Goal: Check status: Check status

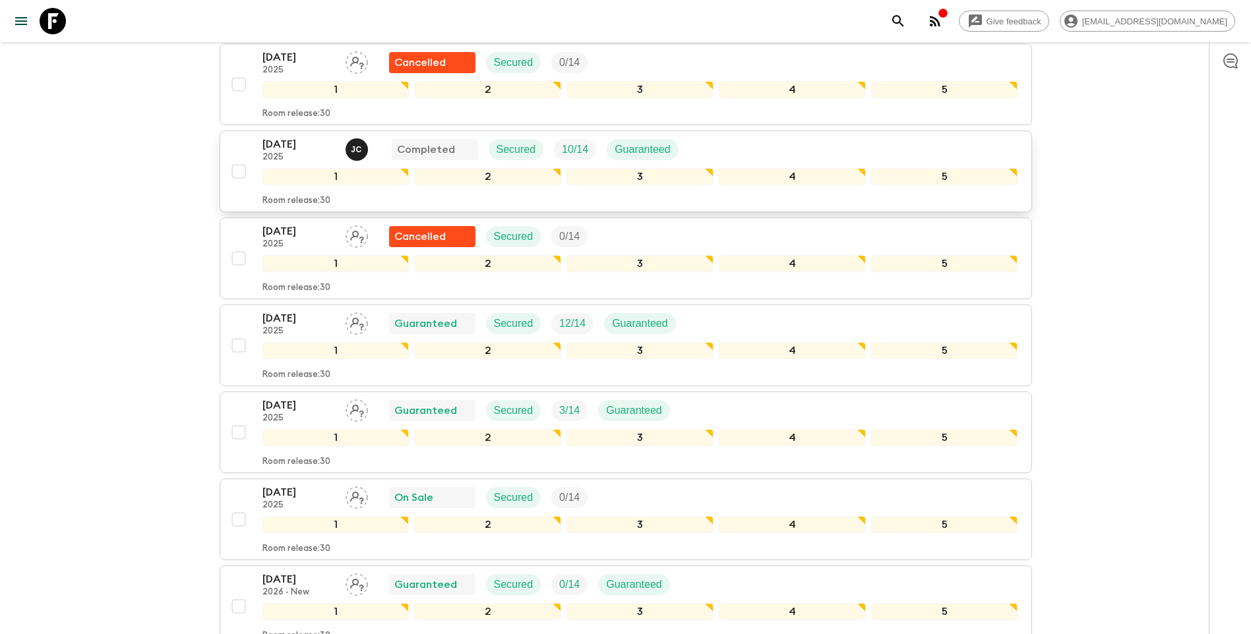
scroll to position [1187, 0]
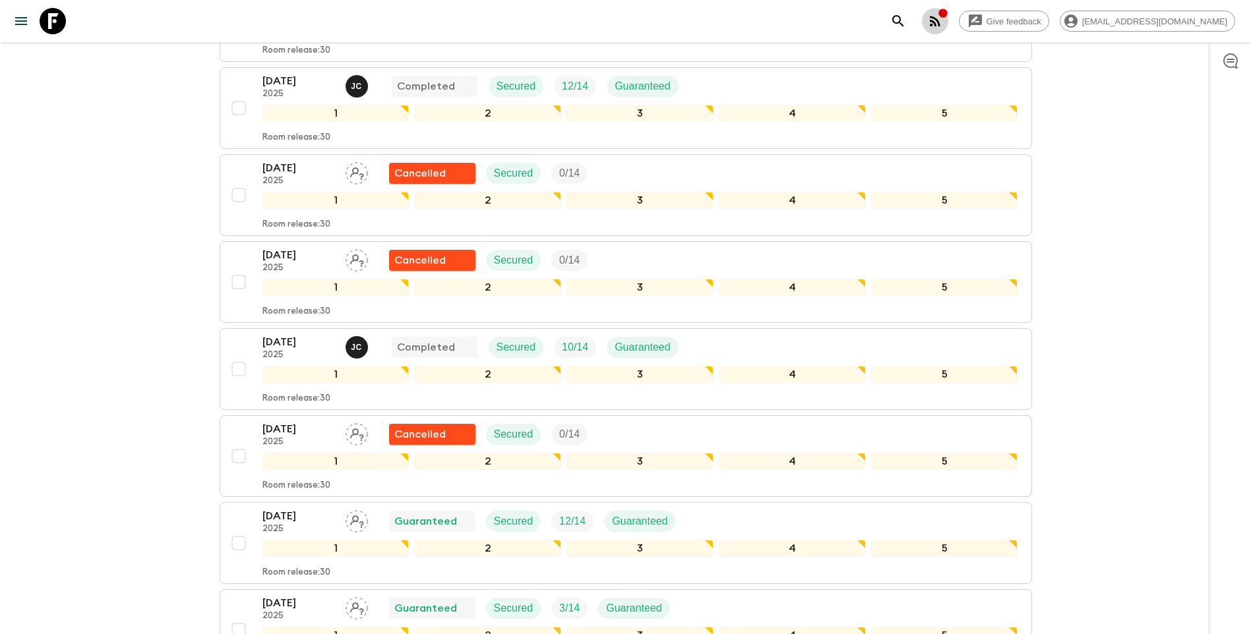
click at [943, 21] on icon "button" at bounding box center [935, 21] width 16 height 16
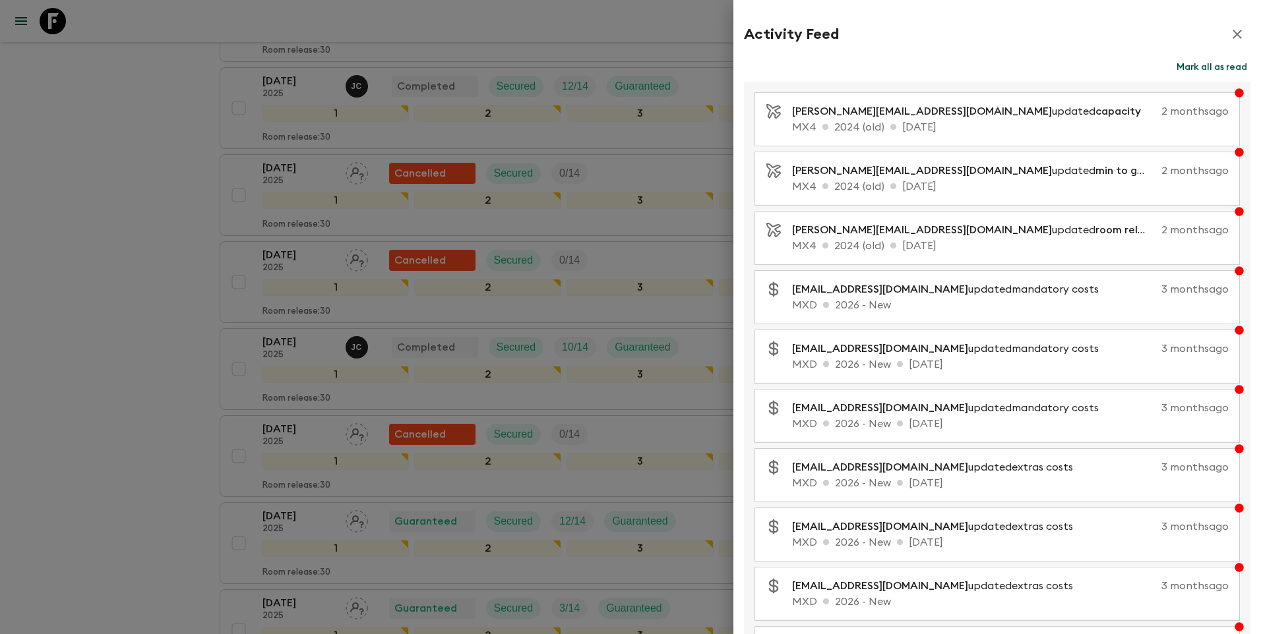
click at [120, 339] on div at bounding box center [630, 317] width 1261 height 634
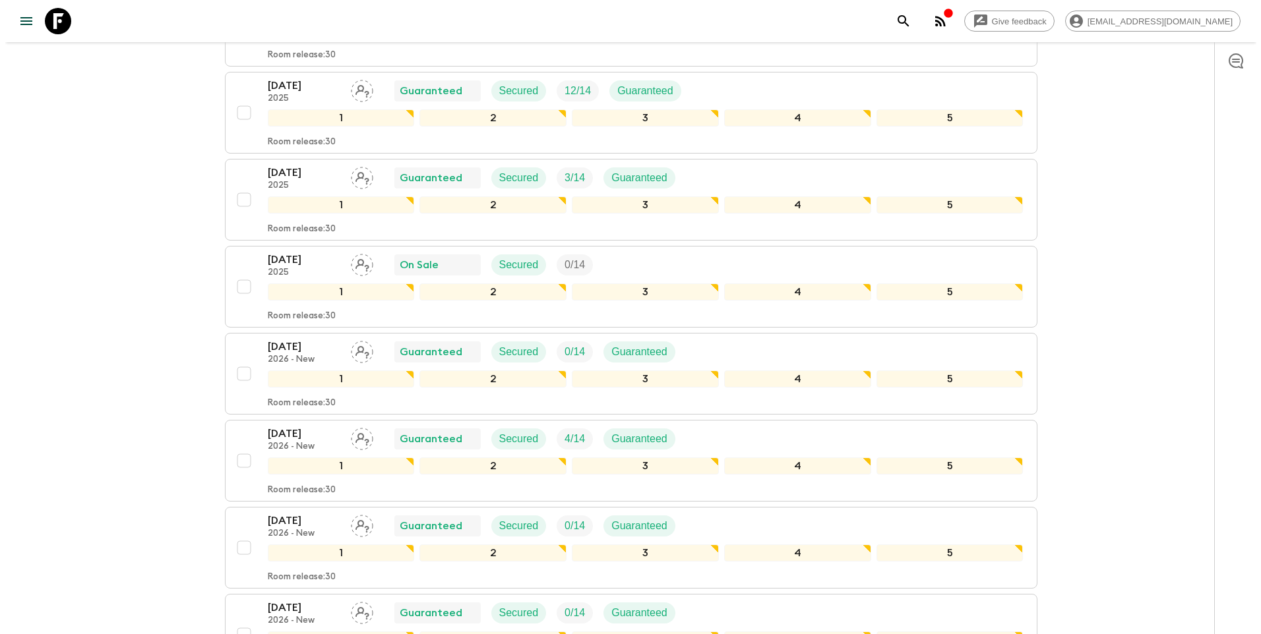
scroll to position [1615, 0]
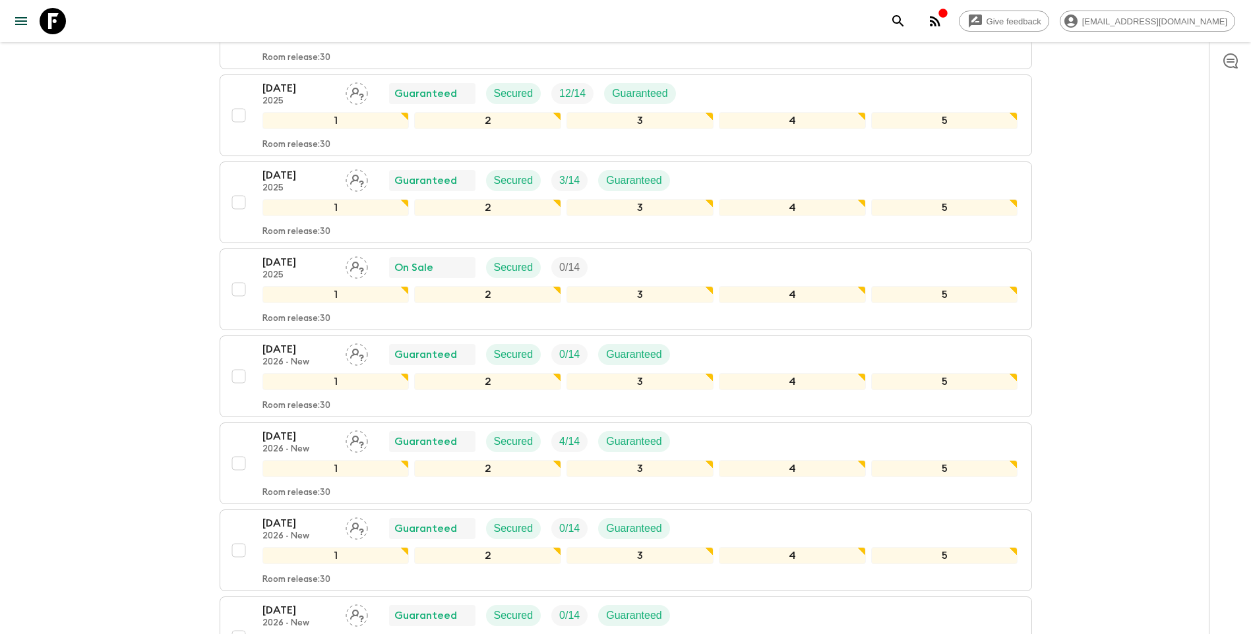
click at [943, 22] on icon "button" at bounding box center [935, 21] width 16 height 16
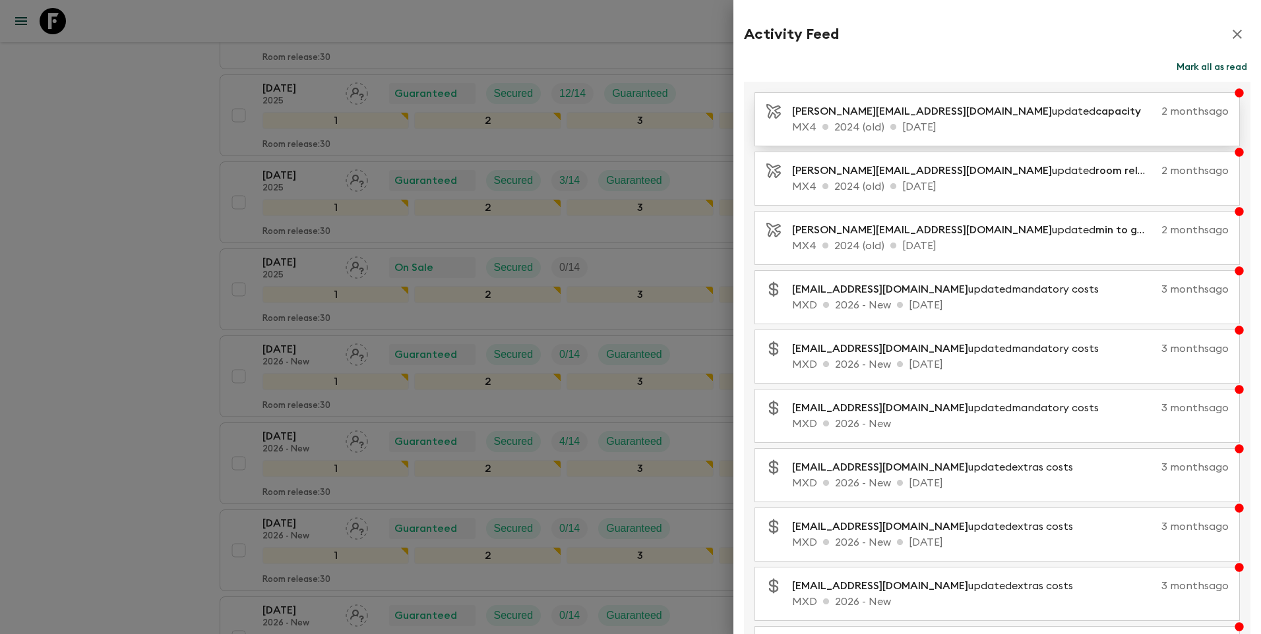
click at [938, 131] on p "MX4 2024 (old) [DATE]" at bounding box center [1010, 127] width 436 height 16
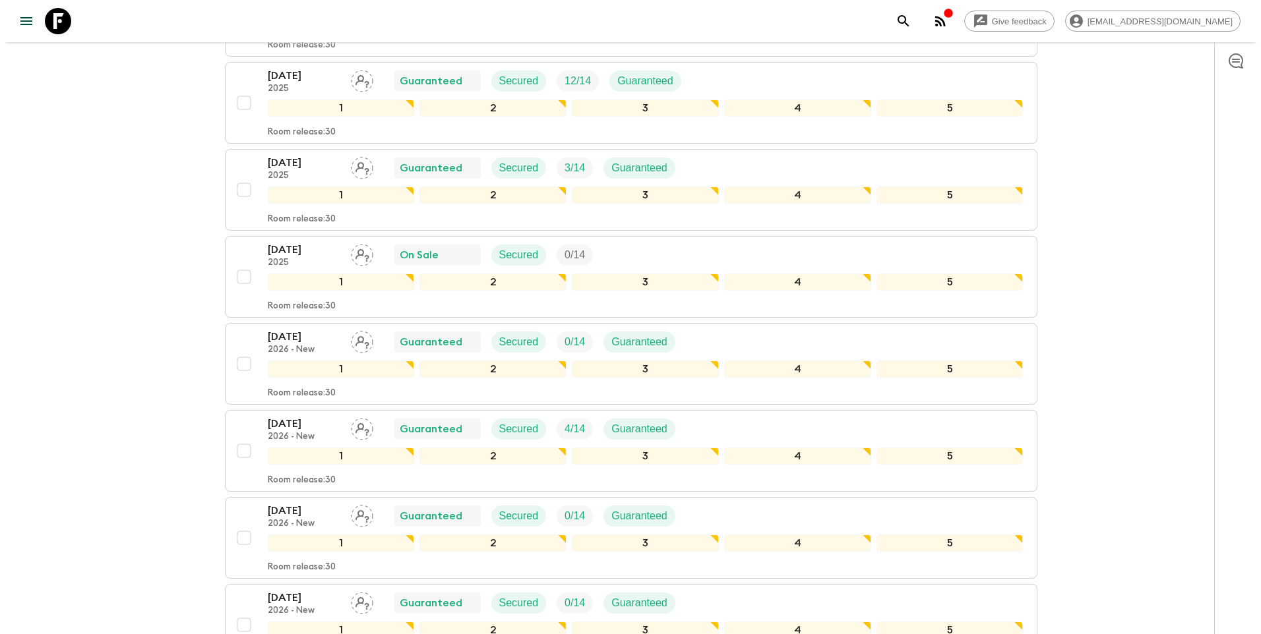
scroll to position [1625, 0]
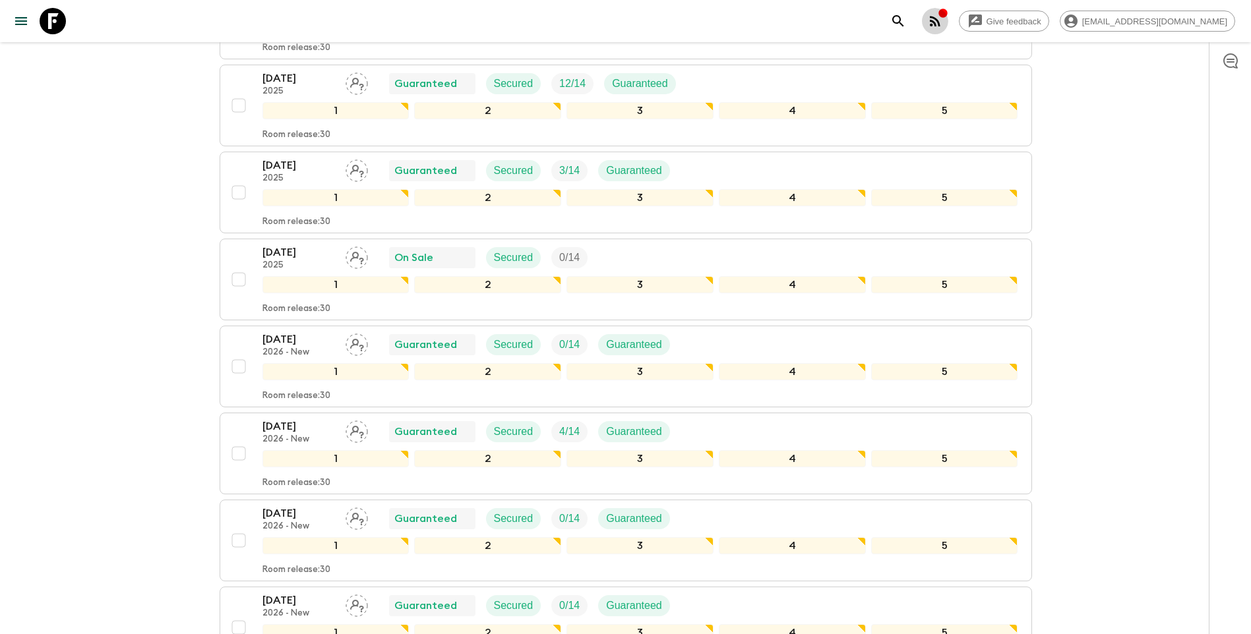
click at [943, 23] on icon "button" at bounding box center [935, 21] width 16 height 16
